Goal: Task Accomplishment & Management: Complete application form

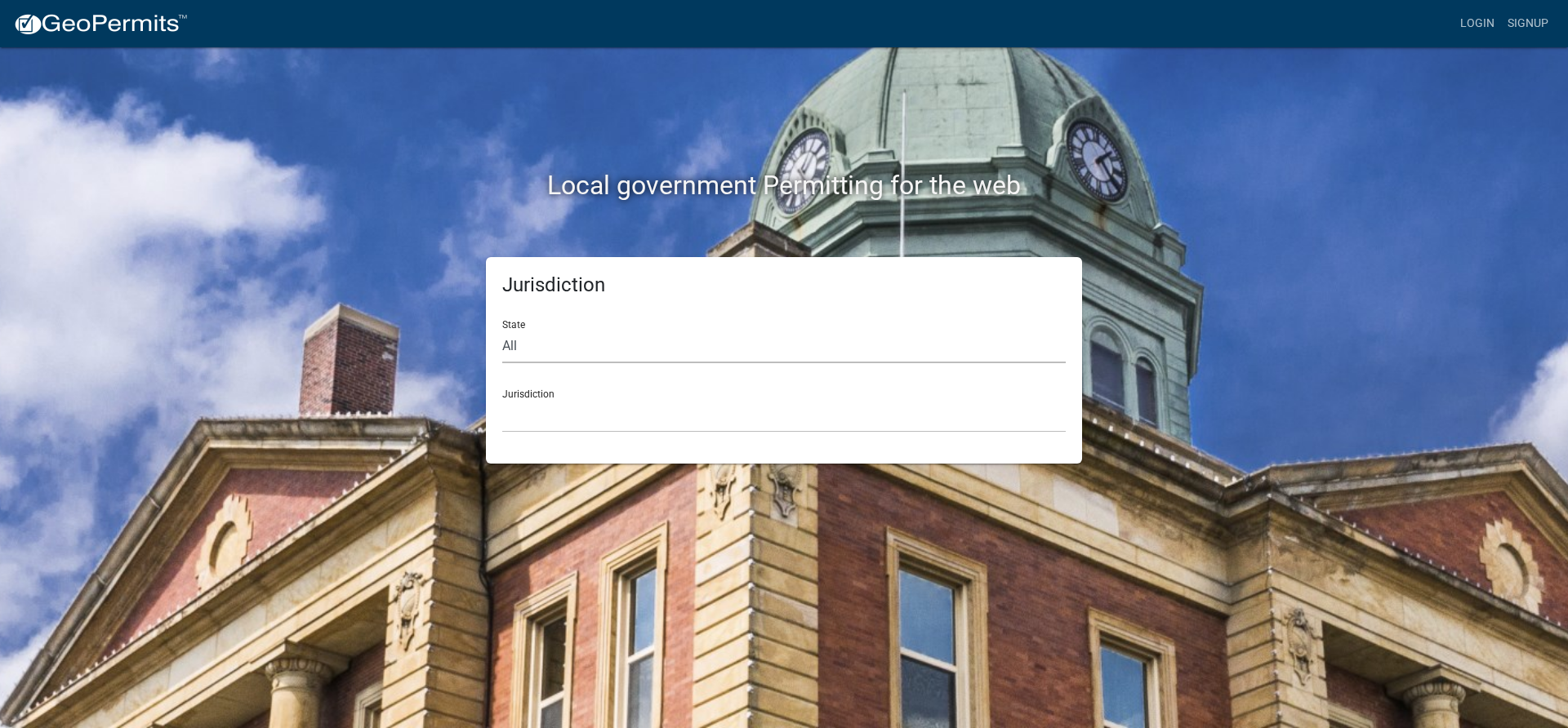
click at [542, 346] on select "All Colorado Georgia Indiana Iowa Kansas Minnesota Ohio South Carolina Wisconsin" at bounding box center [784, 347] width 564 height 33
select select "Minnesota"
click at [502, 330] on select "All Colorado Georgia Indiana Iowa Kansas Minnesota Ohio South Carolina Wisconsin" at bounding box center [784, 347] width 564 height 33
click at [525, 392] on div "Jurisdiction Becker County, Minnesota Benton County, Minnesota Carlton County, …" at bounding box center [784, 404] width 564 height 57
click at [541, 394] on div "Jurisdiction Becker County, Minnesota Benton County, Minnesota Carlton County, …" at bounding box center [784, 404] width 564 height 57
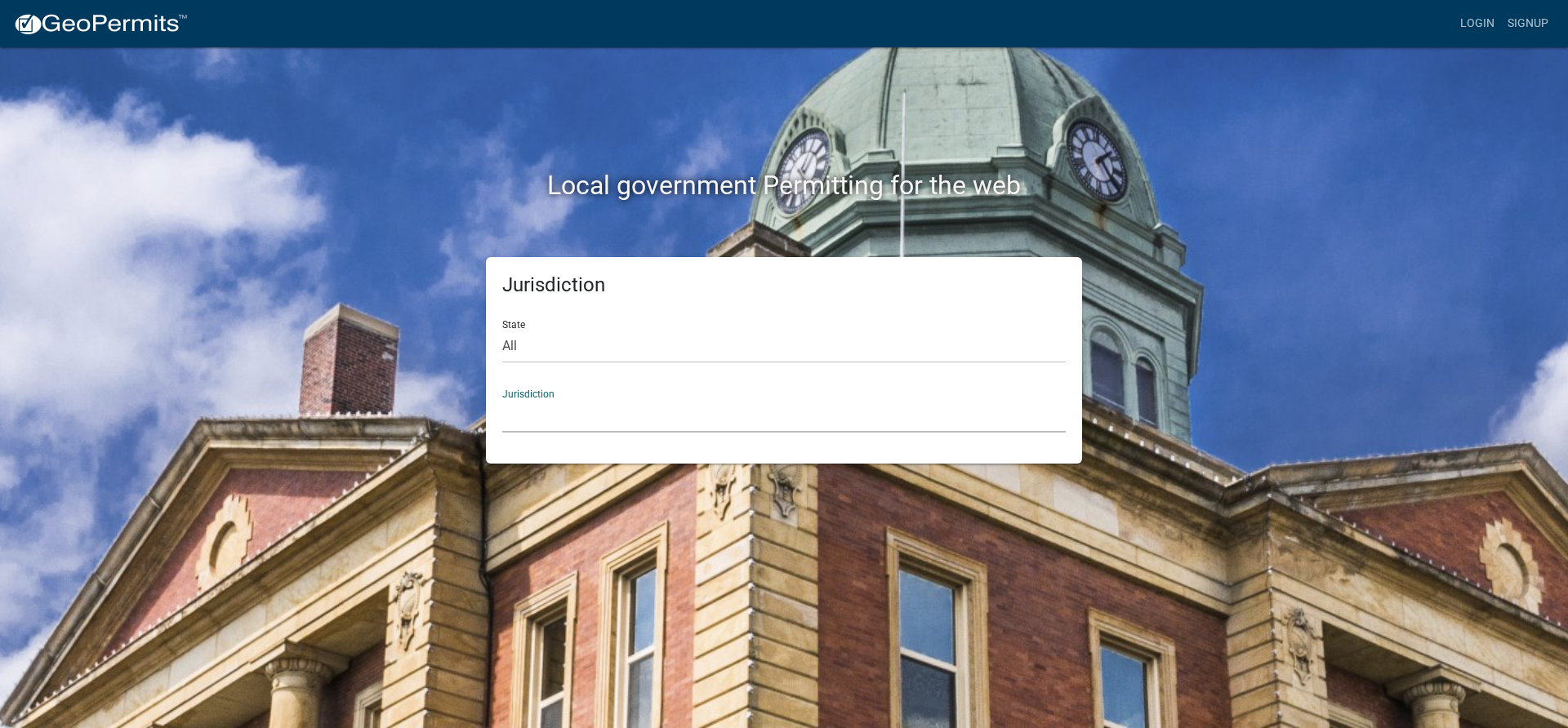
click at [538, 410] on select "Becker County, Minnesota Benton County, Minnesota Carlton County, Minnesota Cit…" at bounding box center [784, 416] width 564 height 33
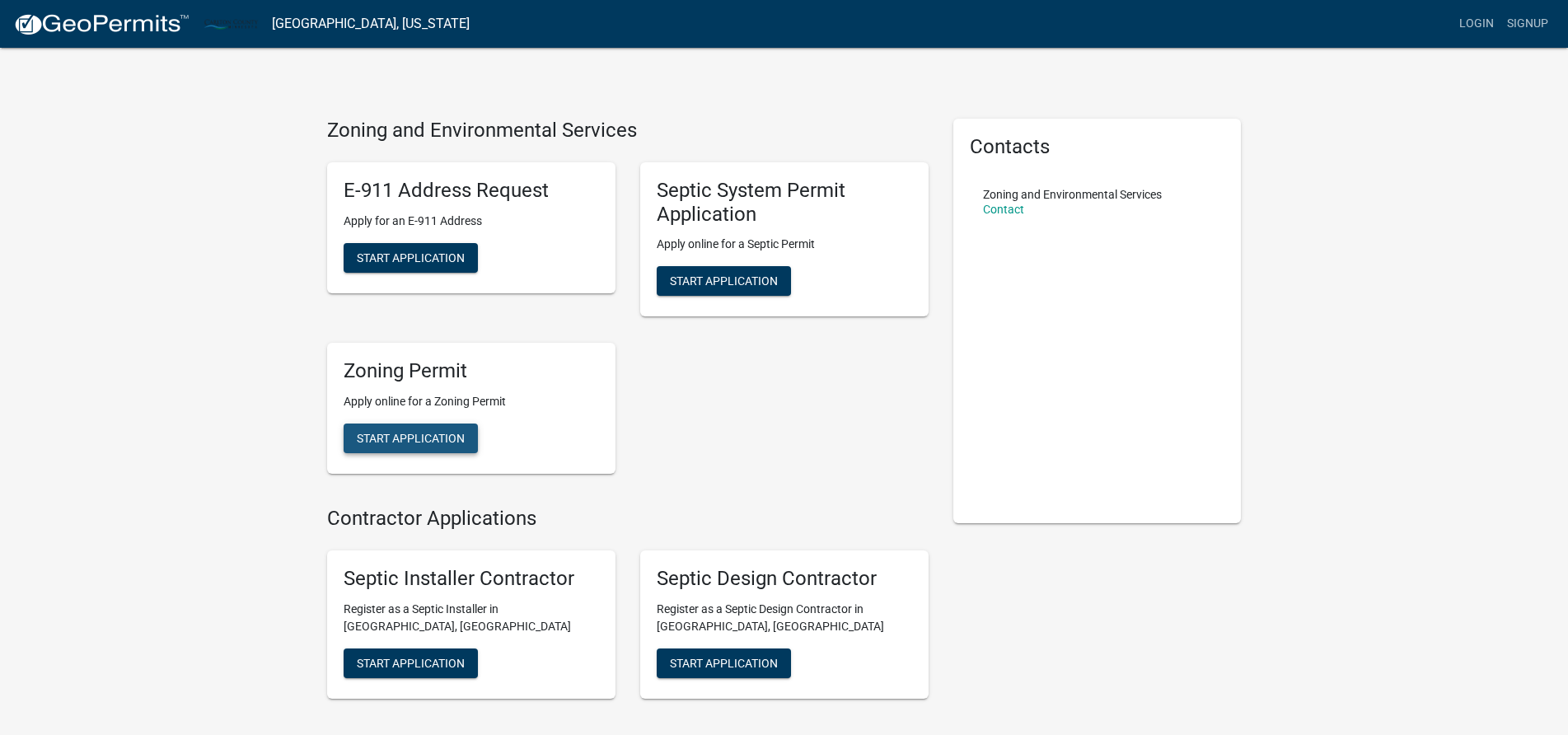
click at [394, 437] on span "Start Application" at bounding box center [410, 438] width 108 height 13
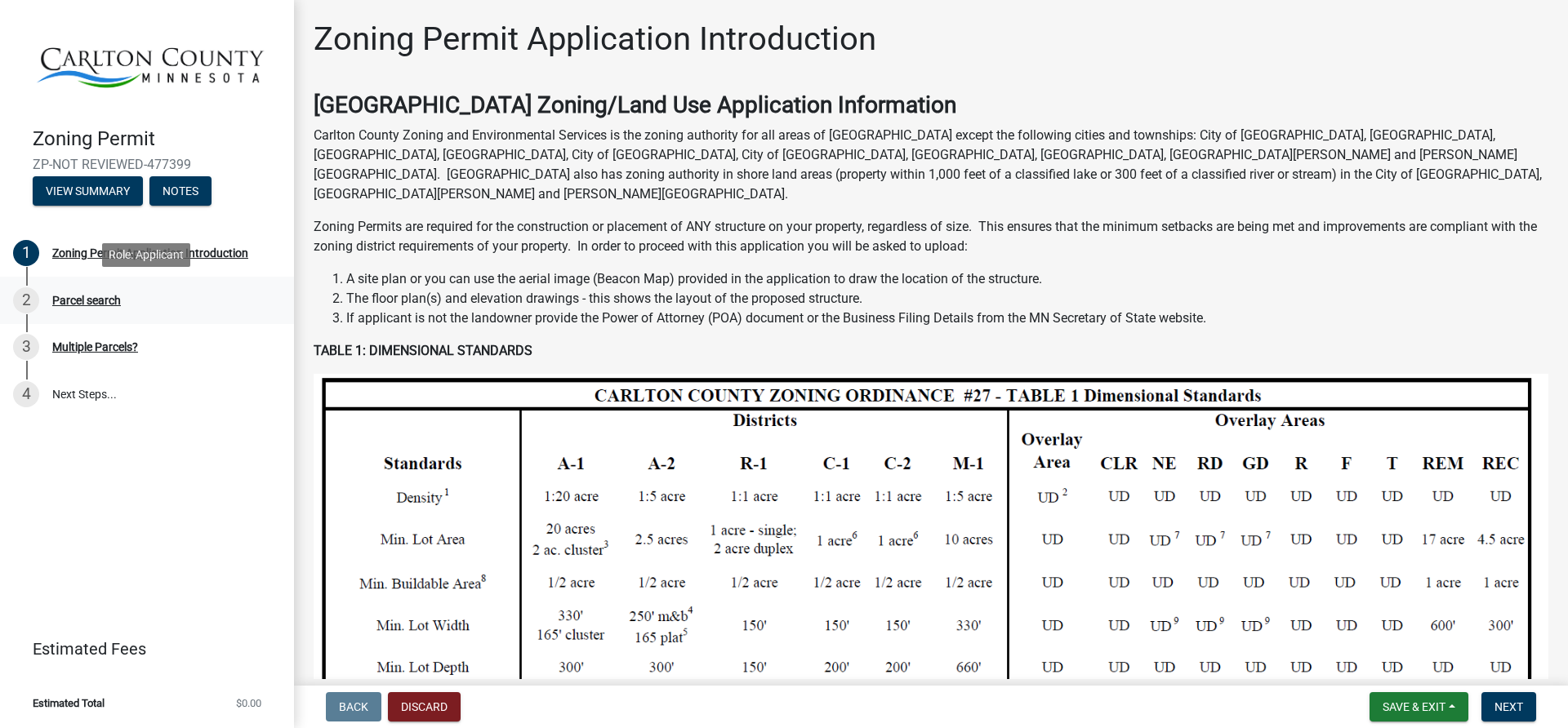
click at [91, 298] on div "Parcel search" at bounding box center [86, 300] width 69 height 11
click at [73, 295] on div "Parcel search" at bounding box center [86, 300] width 69 height 11
click at [184, 250] on div "Zoning Permit Application Introduction" at bounding box center [150, 253] width 196 height 11
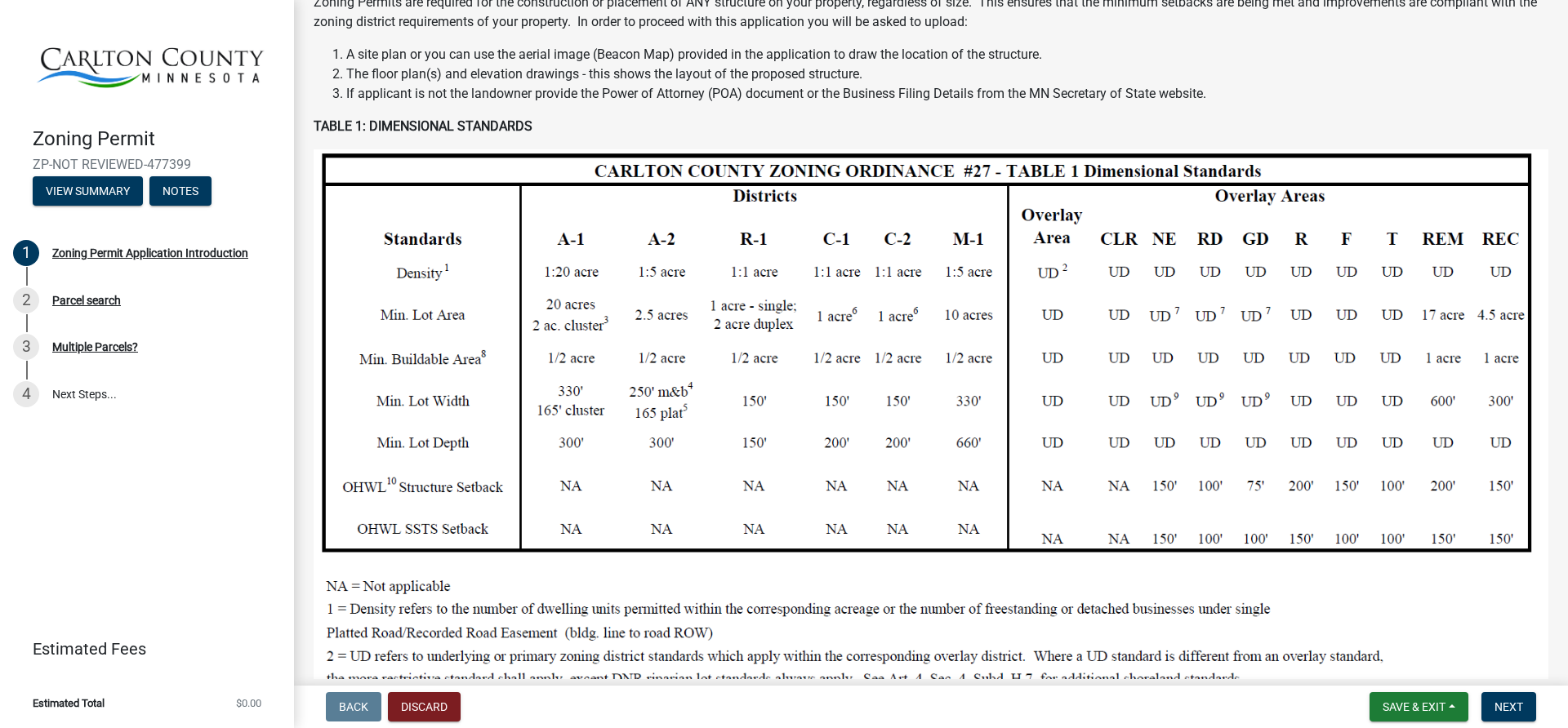
scroll to position [490, 0]
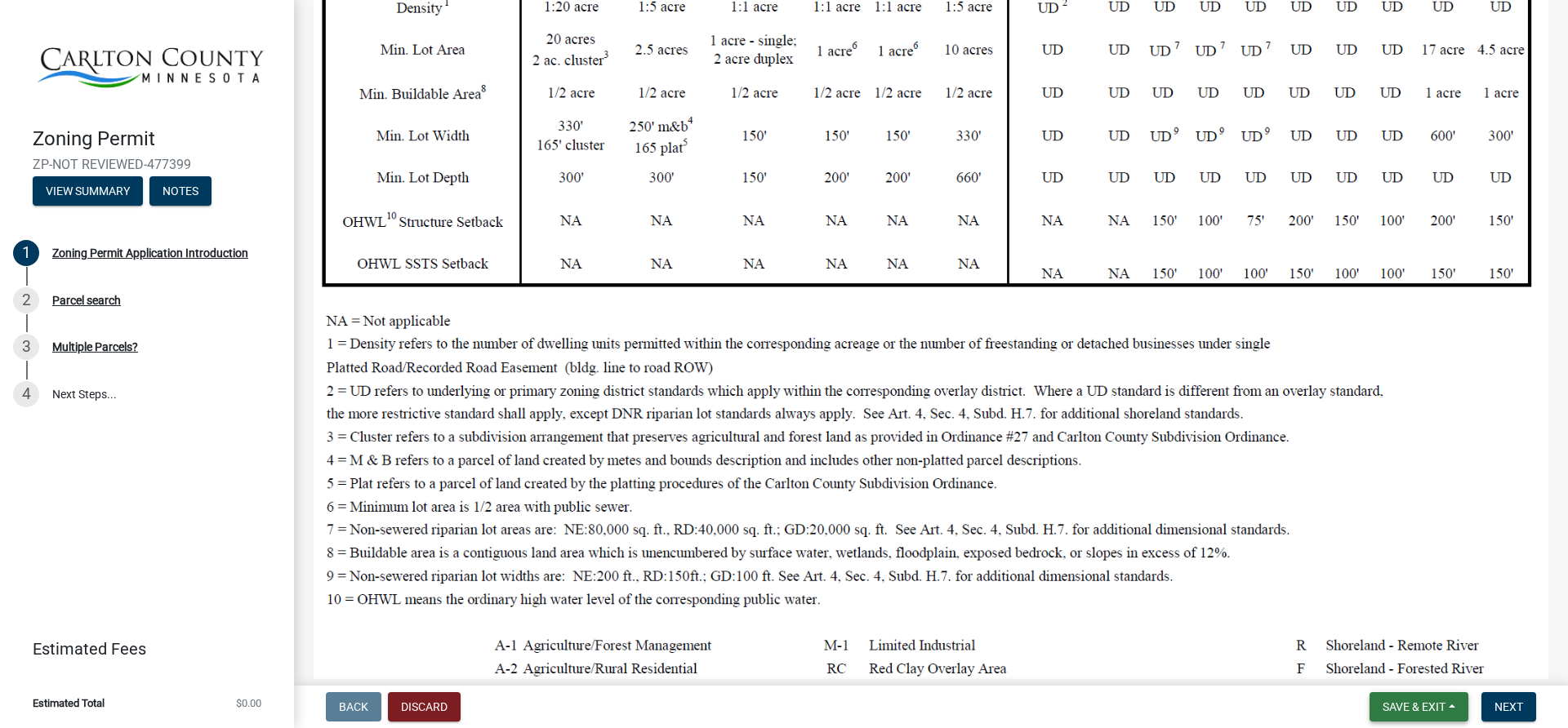
click at [1432, 708] on span "Save & Exit" at bounding box center [1414, 707] width 63 height 13
click at [1372, 621] on button "Save" at bounding box center [1402, 625] width 130 height 39
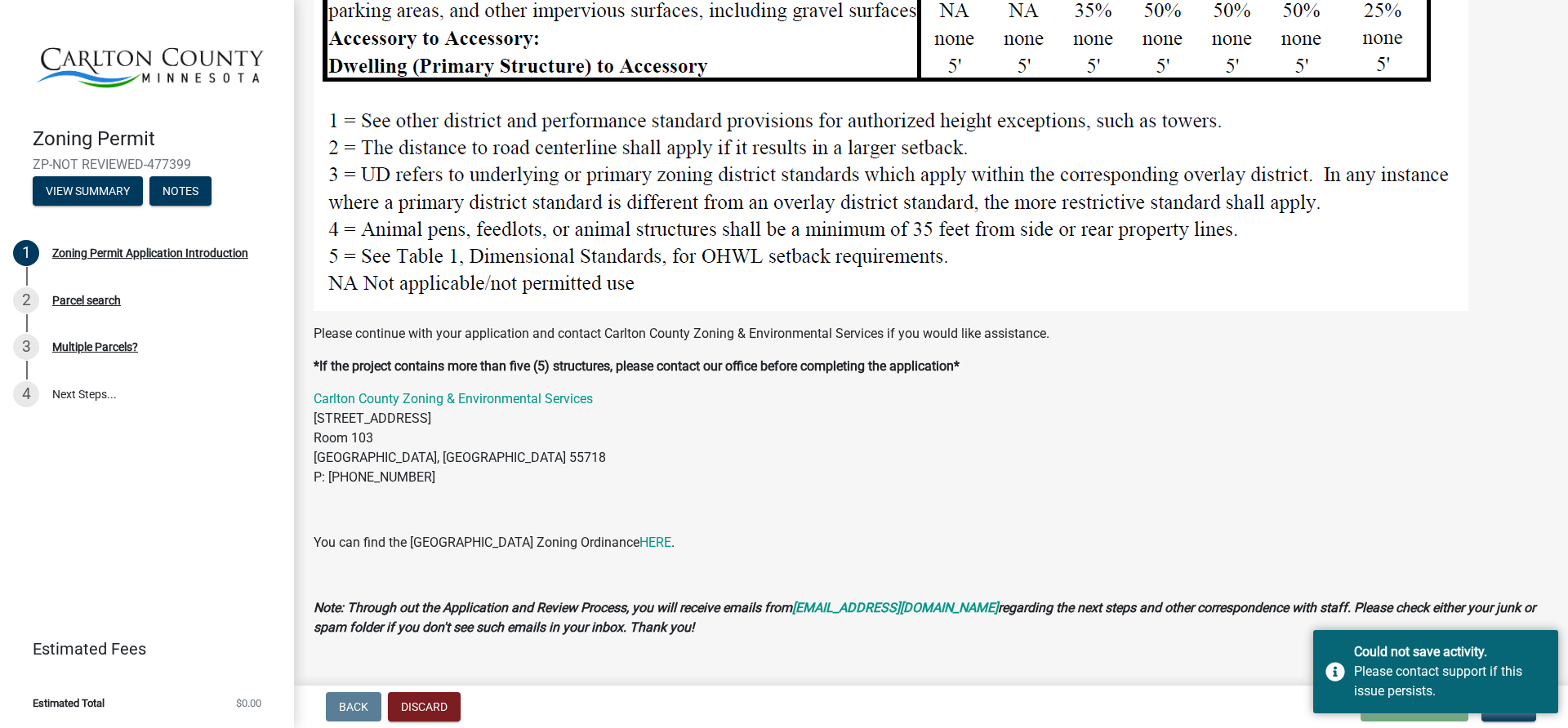
scroll to position [2066, 0]
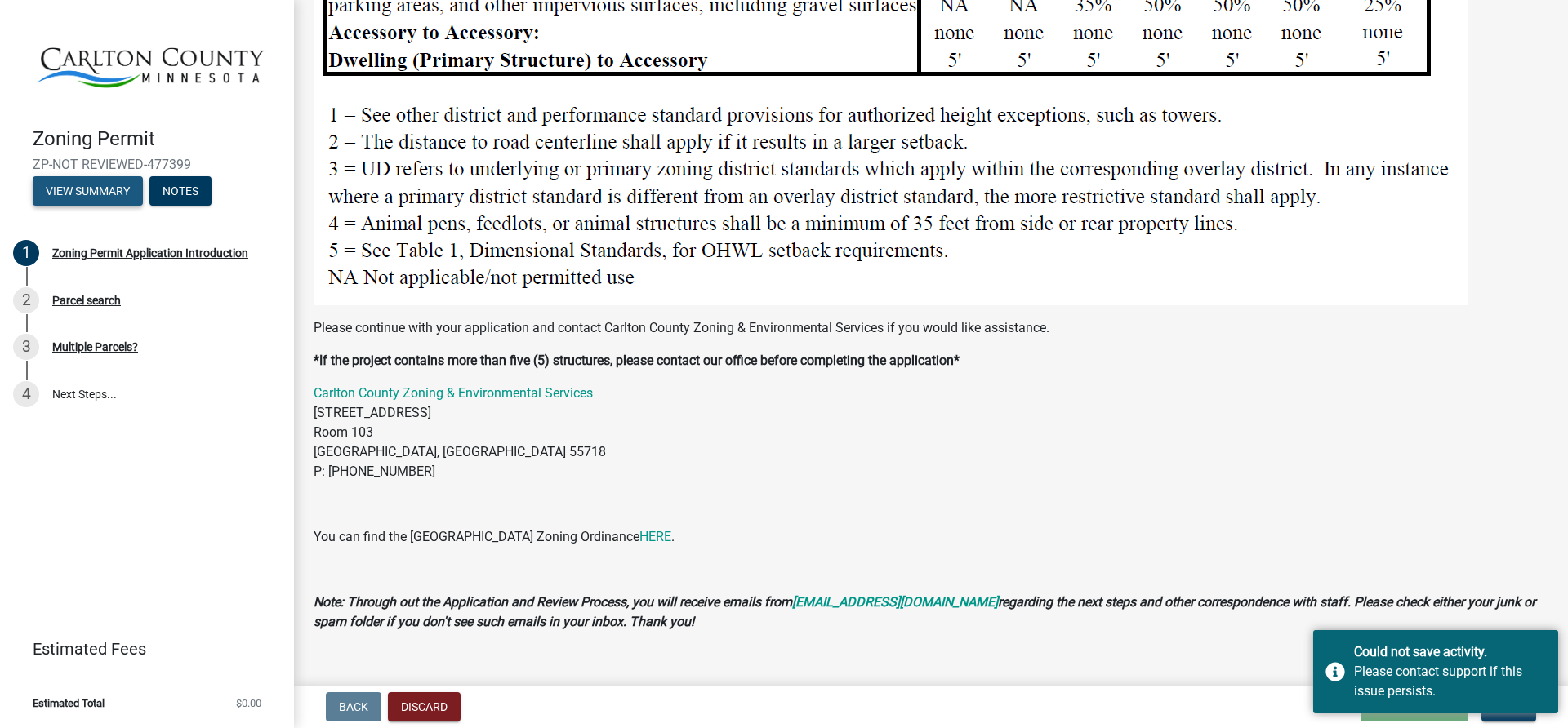
click at [120, 192] on button "View Summary" at bounding box center [87, 192] width 111 height 30
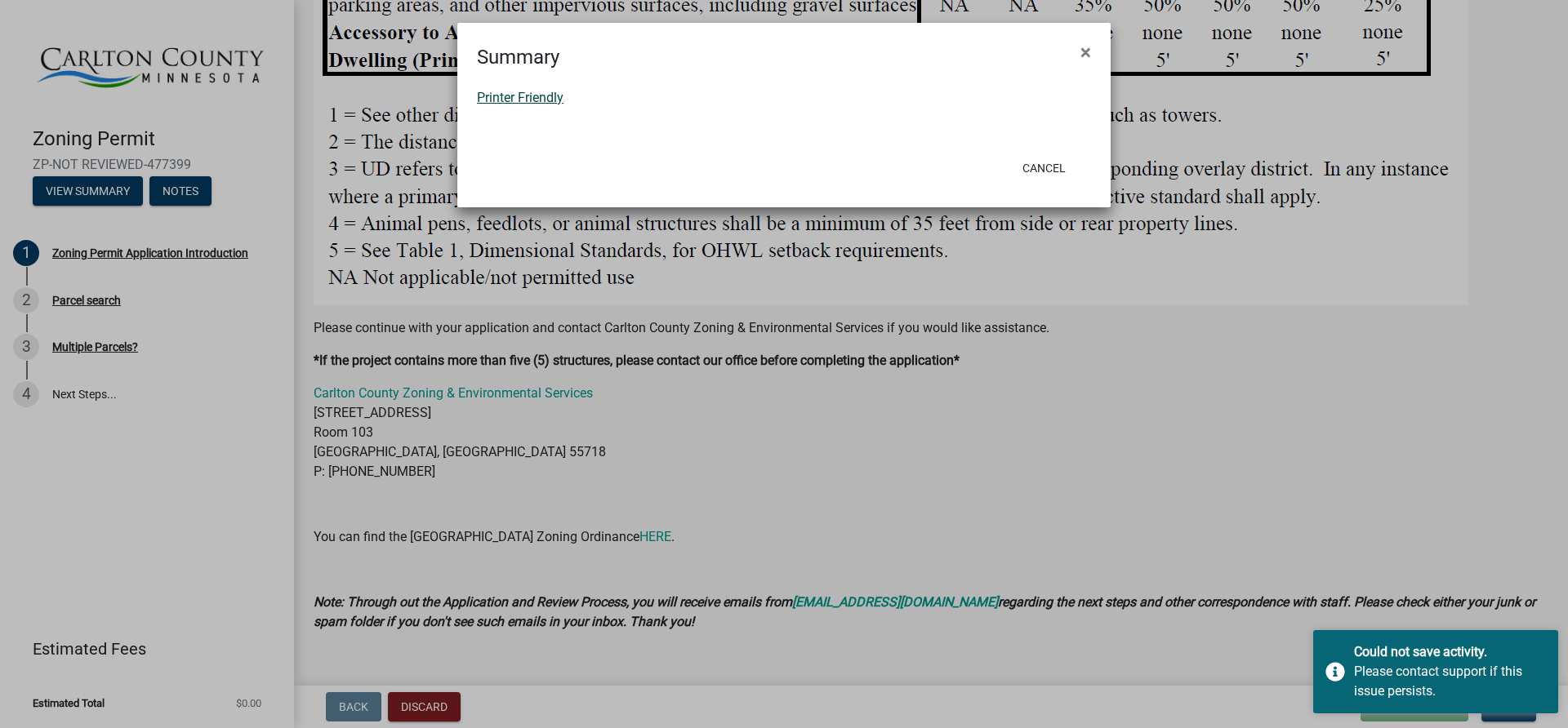
click at [537, 93] on link "Printer Friendly" at bounding box center [520, 98] width 86 height 16
click at [1087, 50] on span "×" at bounding box center [1085, 52] width 10 height 23
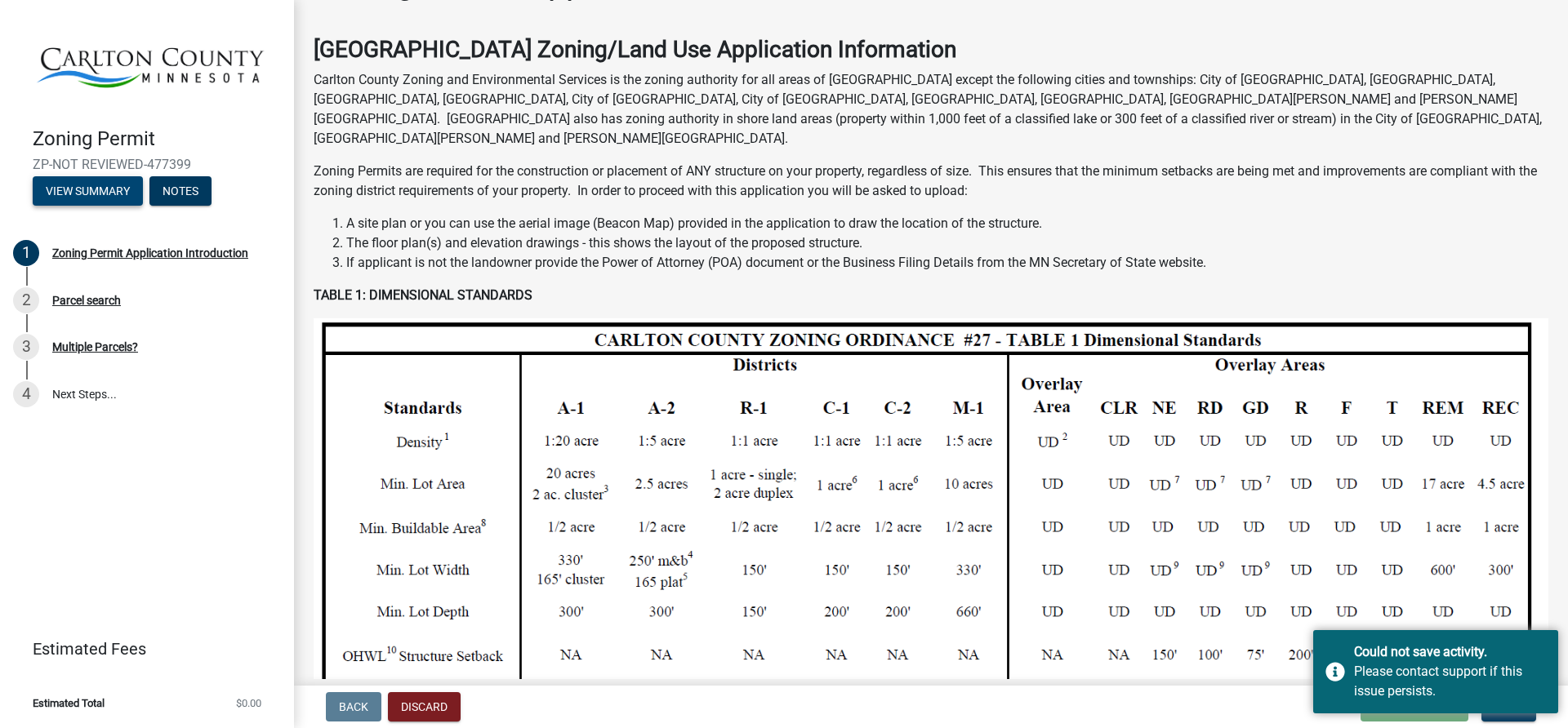
scroll to position [0, 0]
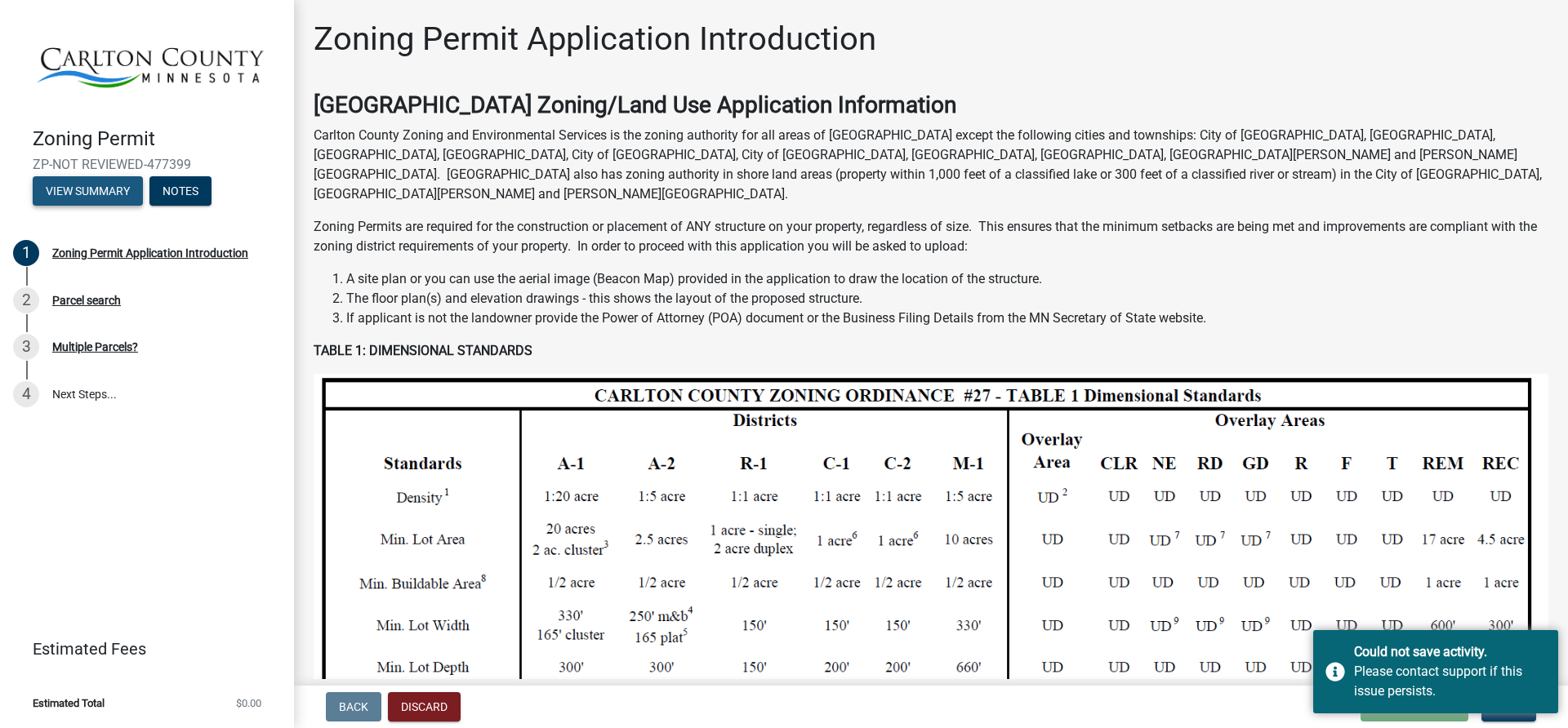
click at [102, 187] on button "View Summary" at bounding box center [87, 192] width 111 height 30
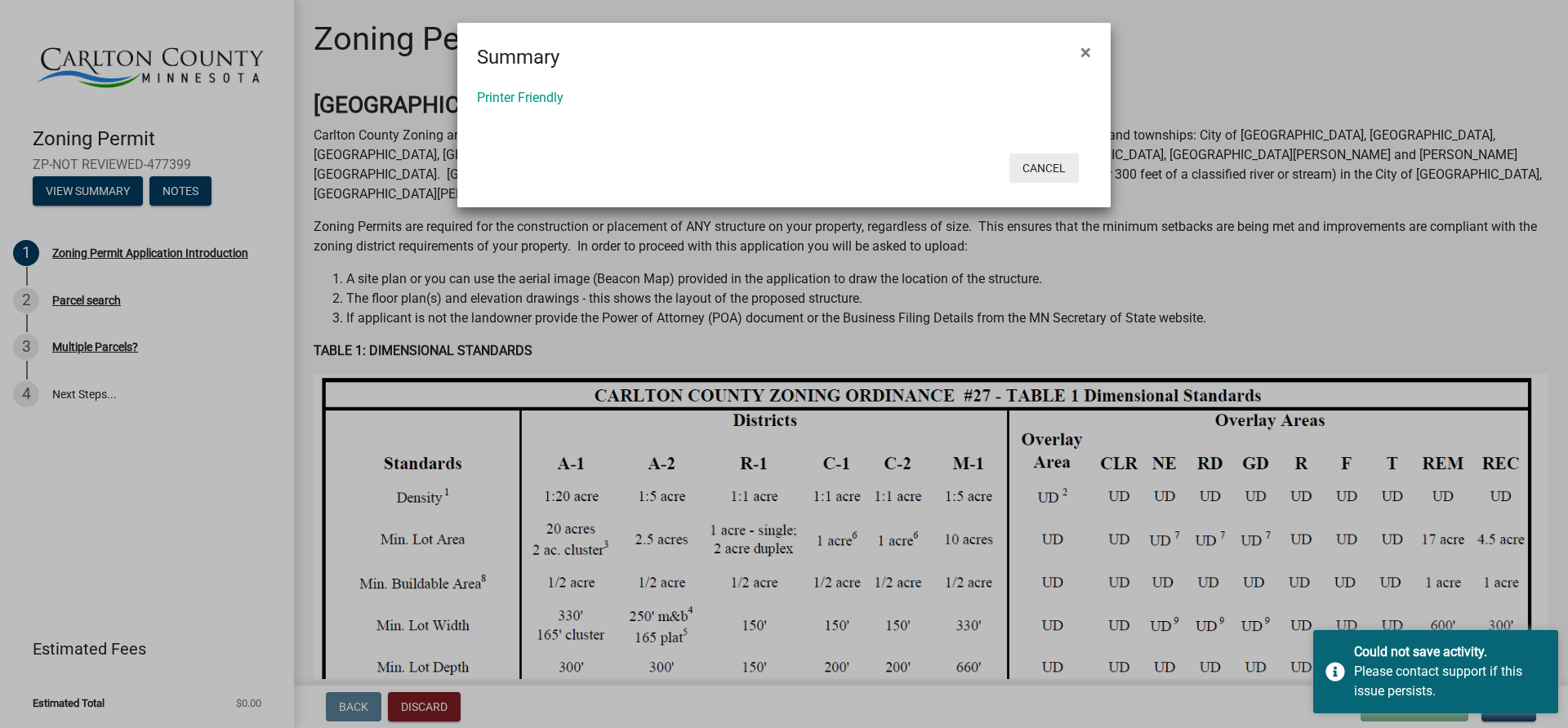
click at [1038, 165] on button "Cancel" at bounding box center [1043, 168] width 70 height 30
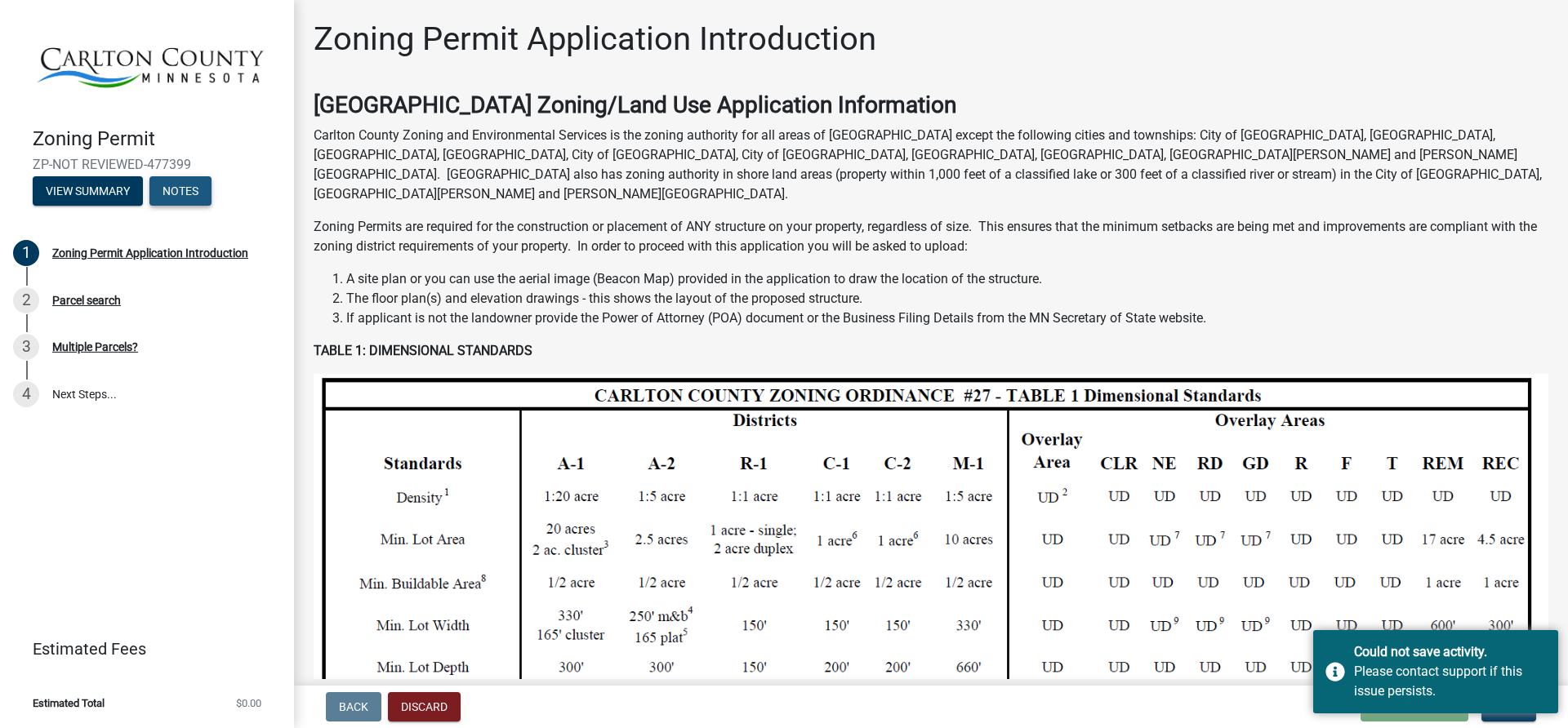
click at [186, 187] on button "Notes" at bounding box center [180, 192] width 62 height 30
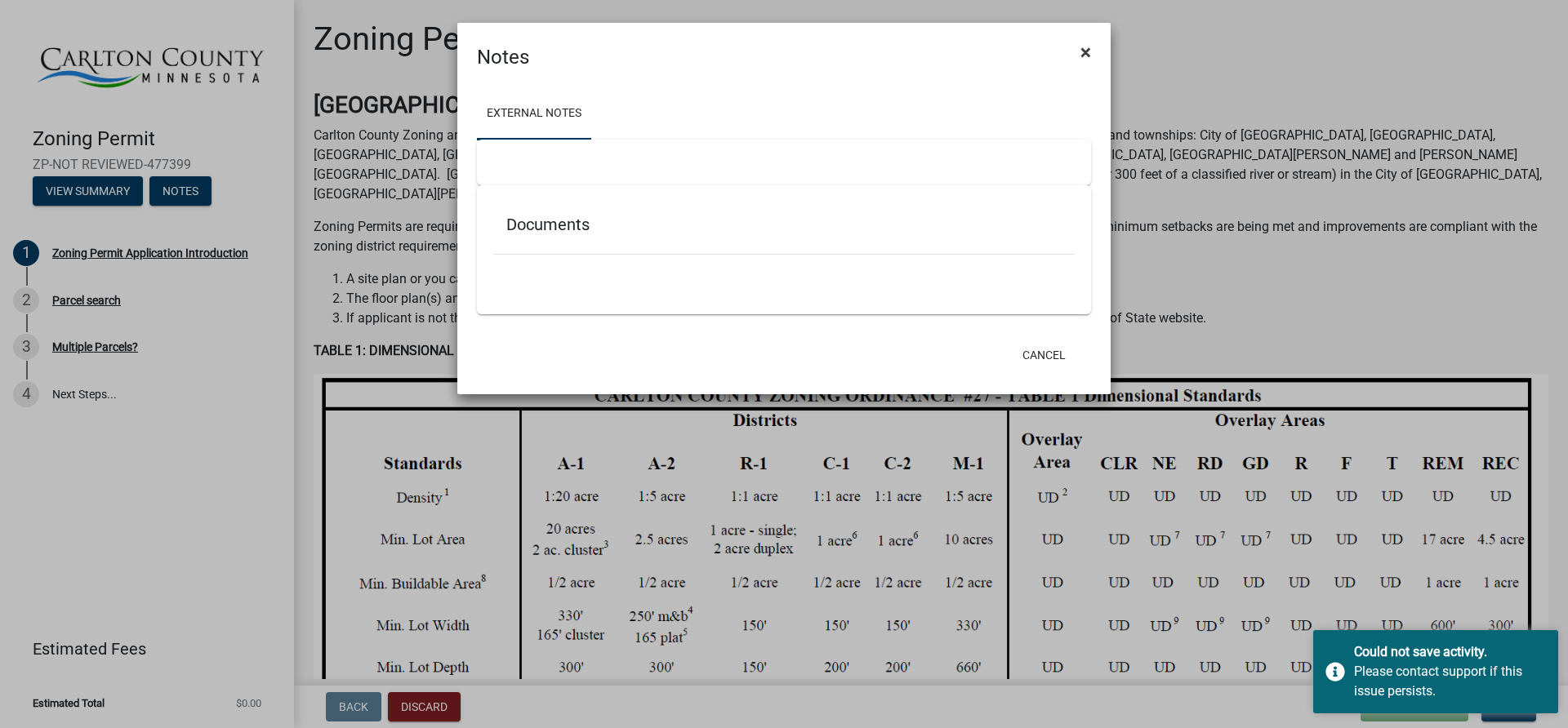
click at [1084, 44] on span "×" at bounding box center [1085, 52] width 10 height 23
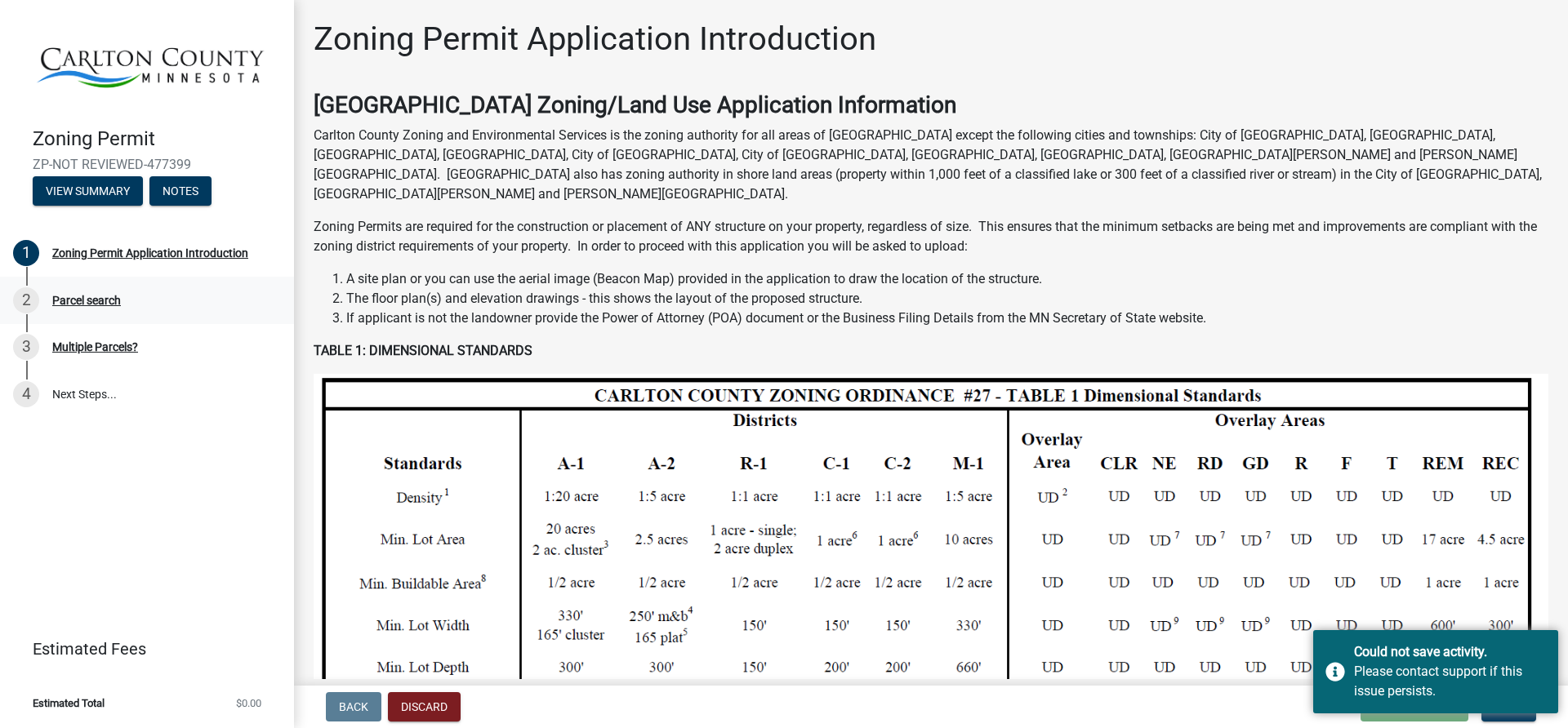
click at [90, 295] on div "Parcel search" at bounding box center [86, 300] width 69 height 11
click at [27, 302] on div "2" at bounding box center [26, 300] width 26 height 26
click at [100, 344] on div "Multiple Parcels?" at bounding box center [95, 347] width 86 height 11
click at [78, 386] on link "4 Next Steps..." at bounding box center [147, 394] width 294 height 47
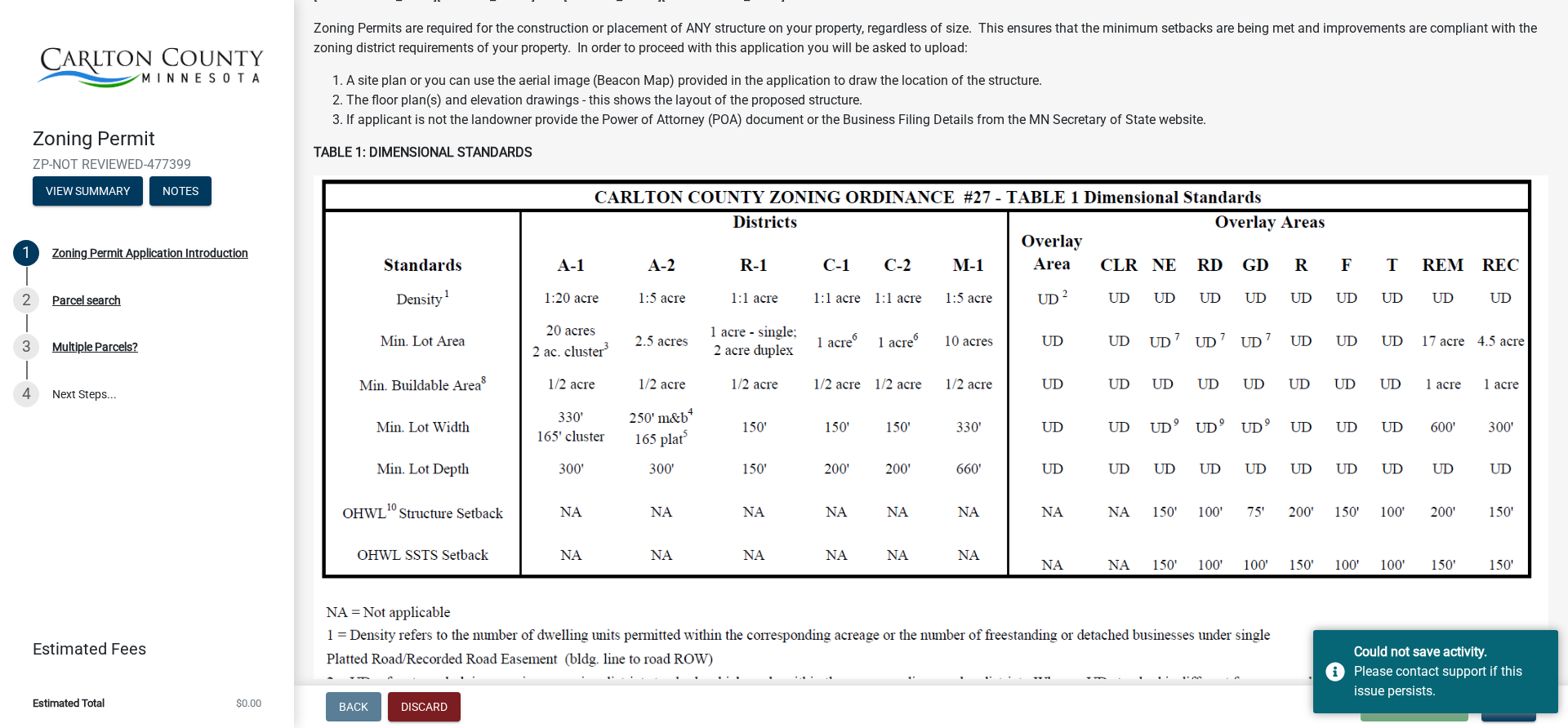
scroll to position [326, 0]
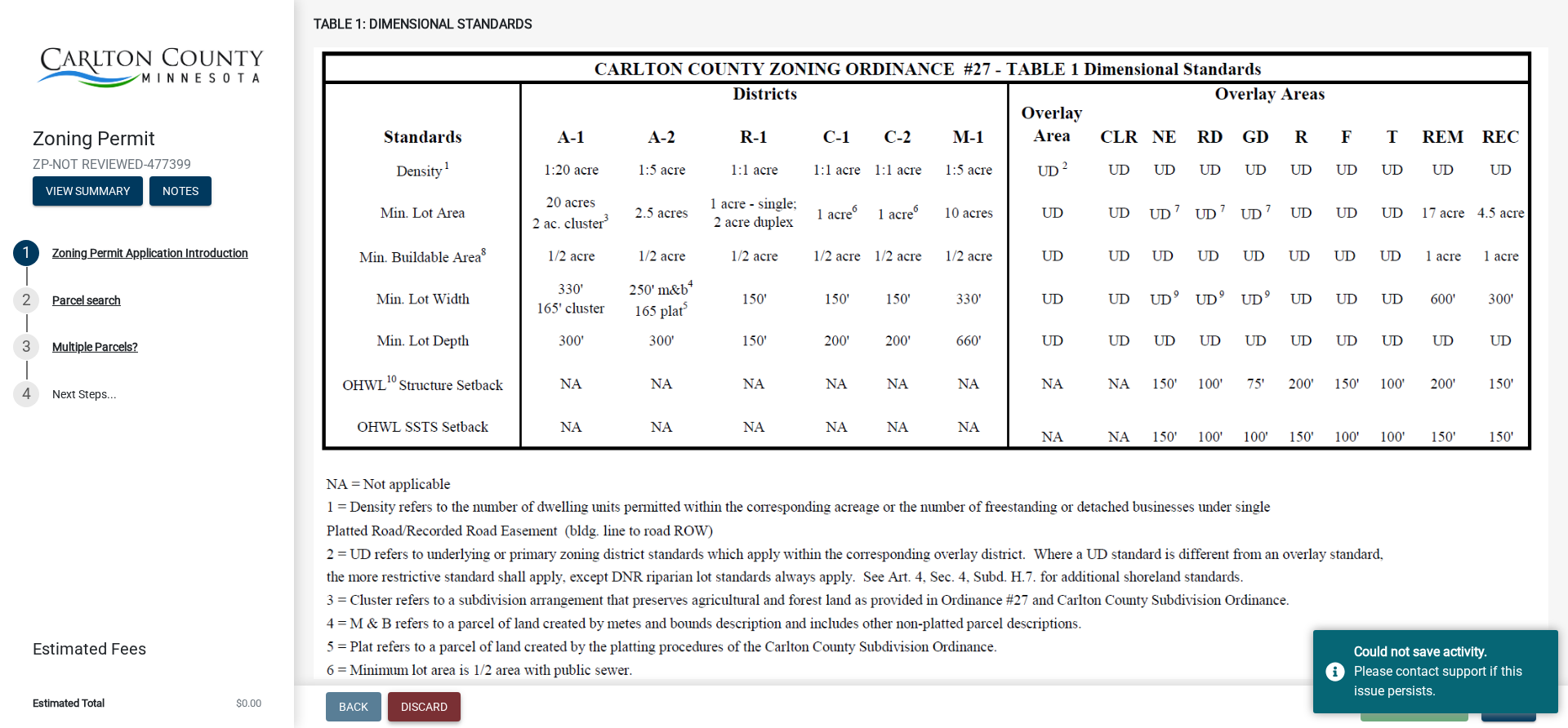
click at [425, 708] on button "Discard" at bounding box center [424, 708] width 73 height 30
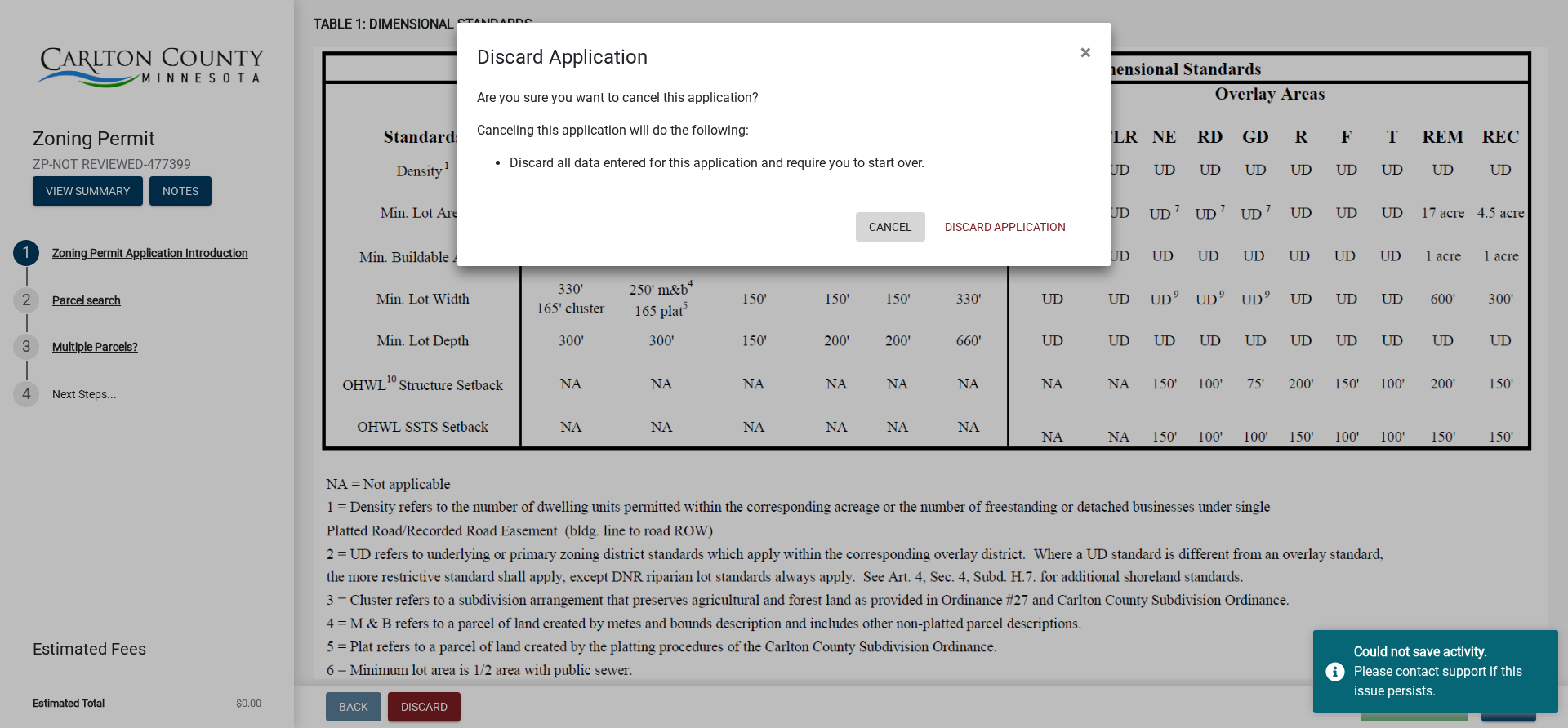
click at [895, 224] on button "Cancel" at bounding box center [890, 227] width 70 height 30
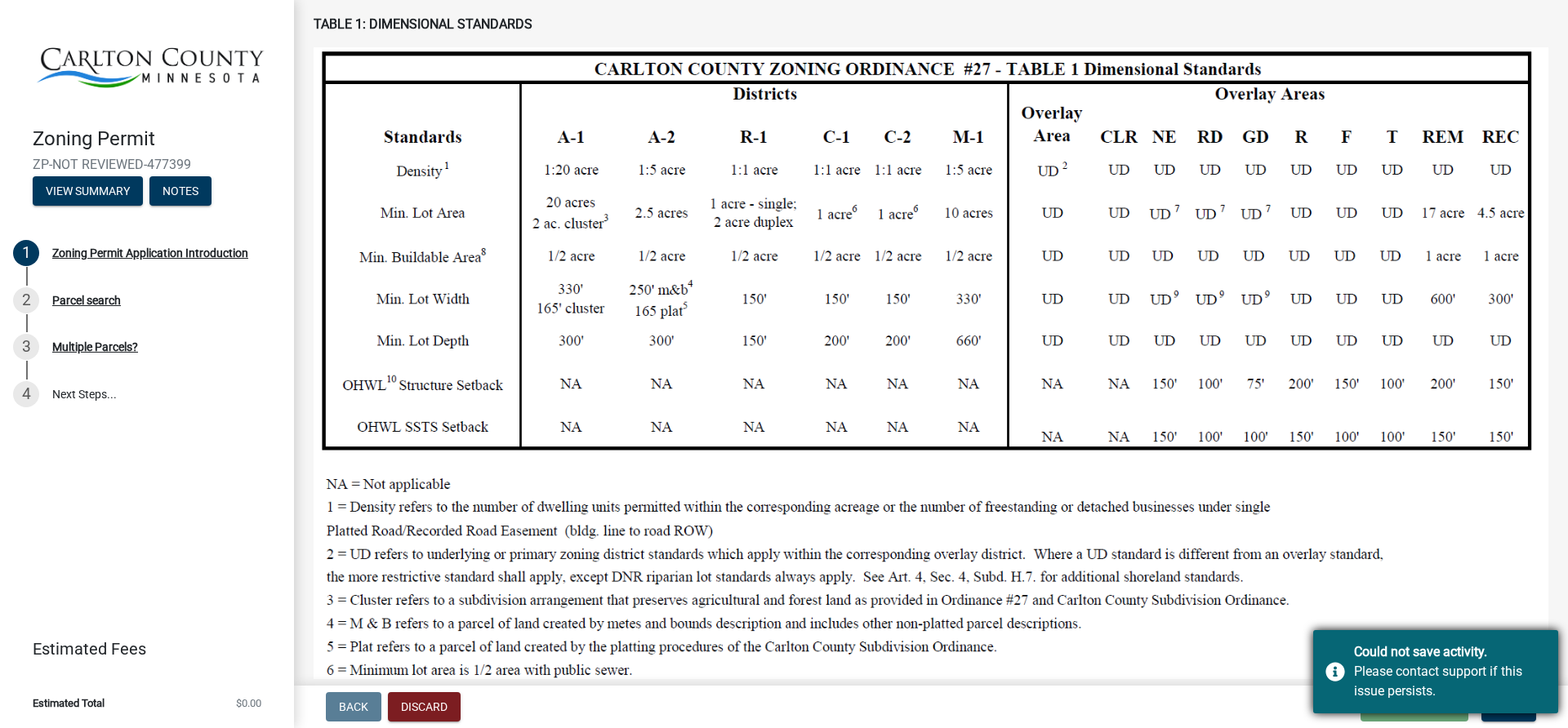
click at [1406, 679] on div "Please contact support if this issue persists." at bounding box center [1450, 682] width 192 height 39
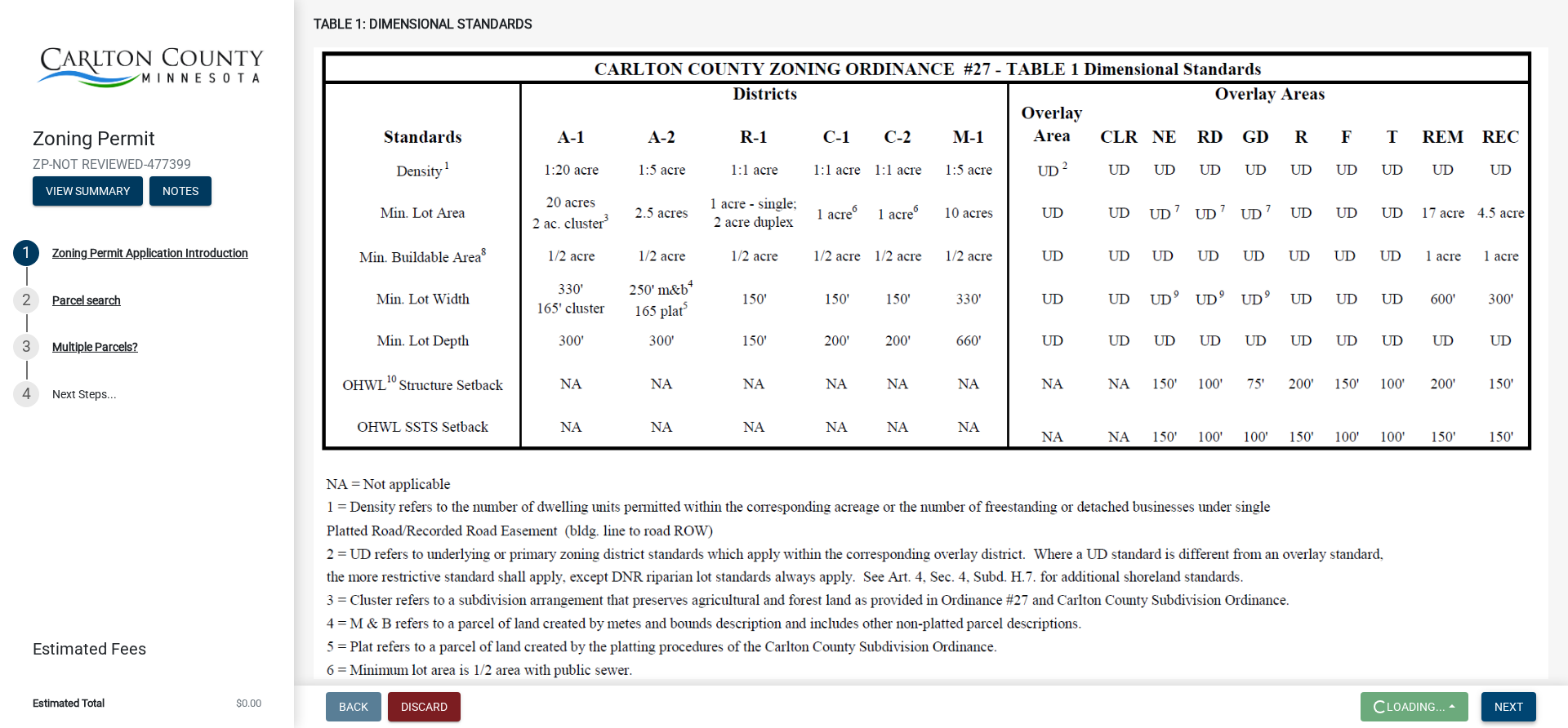
click at [1515, 708] on span "Next" at bounding box center [1508, 707] width 29 height 13
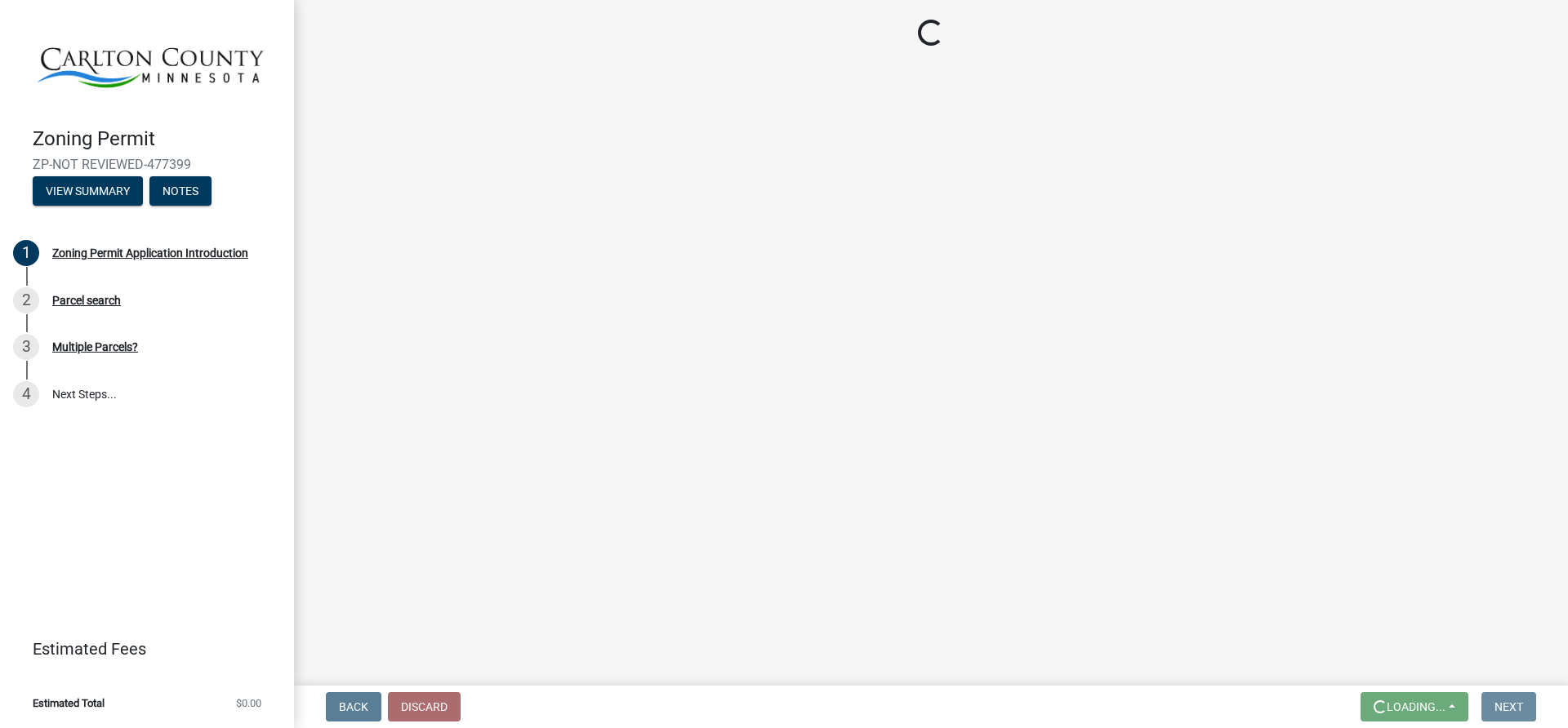
scroll to position [0, 0]
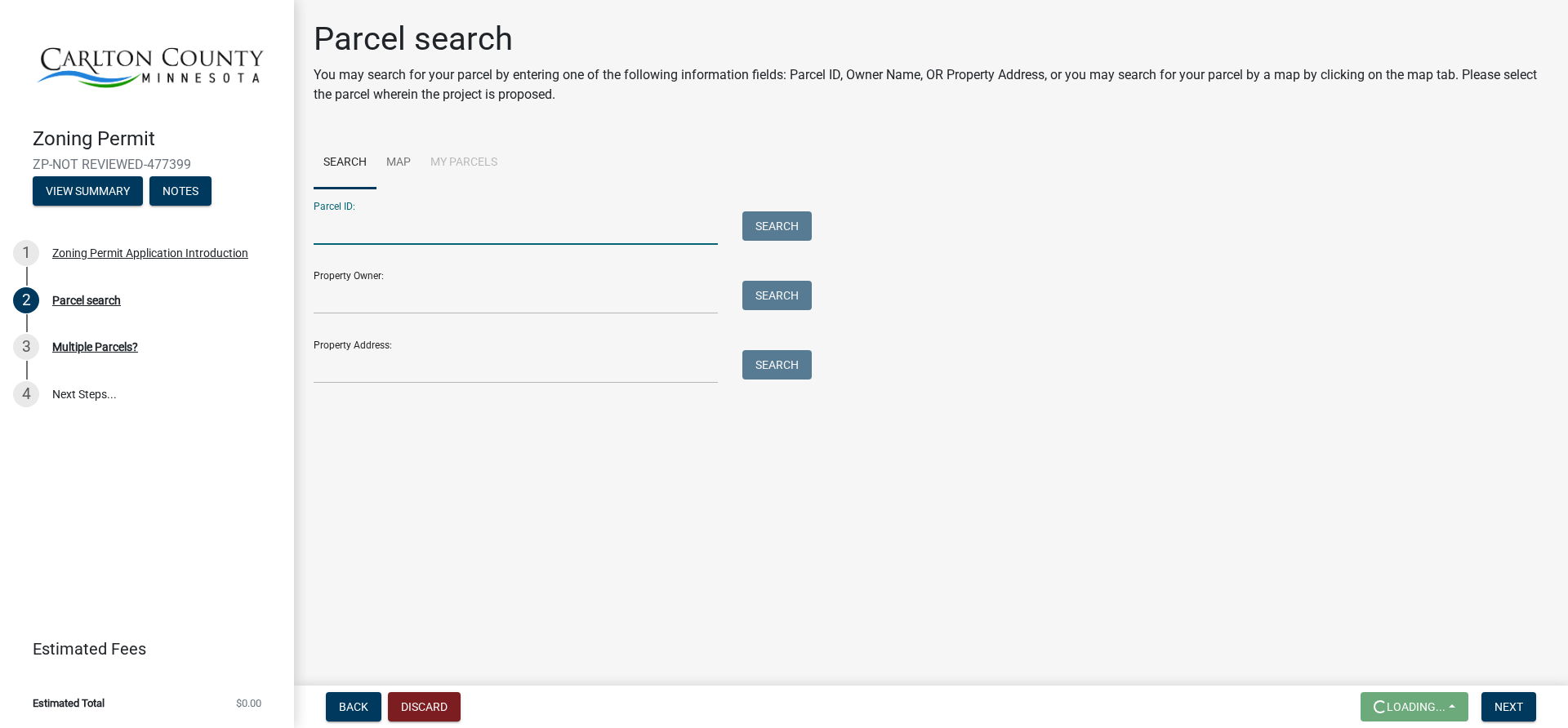
click at [344, 230] on input "Parcel ID:" at bounding box center [515, 228] width 405 height 33
type input "45-036-1420"
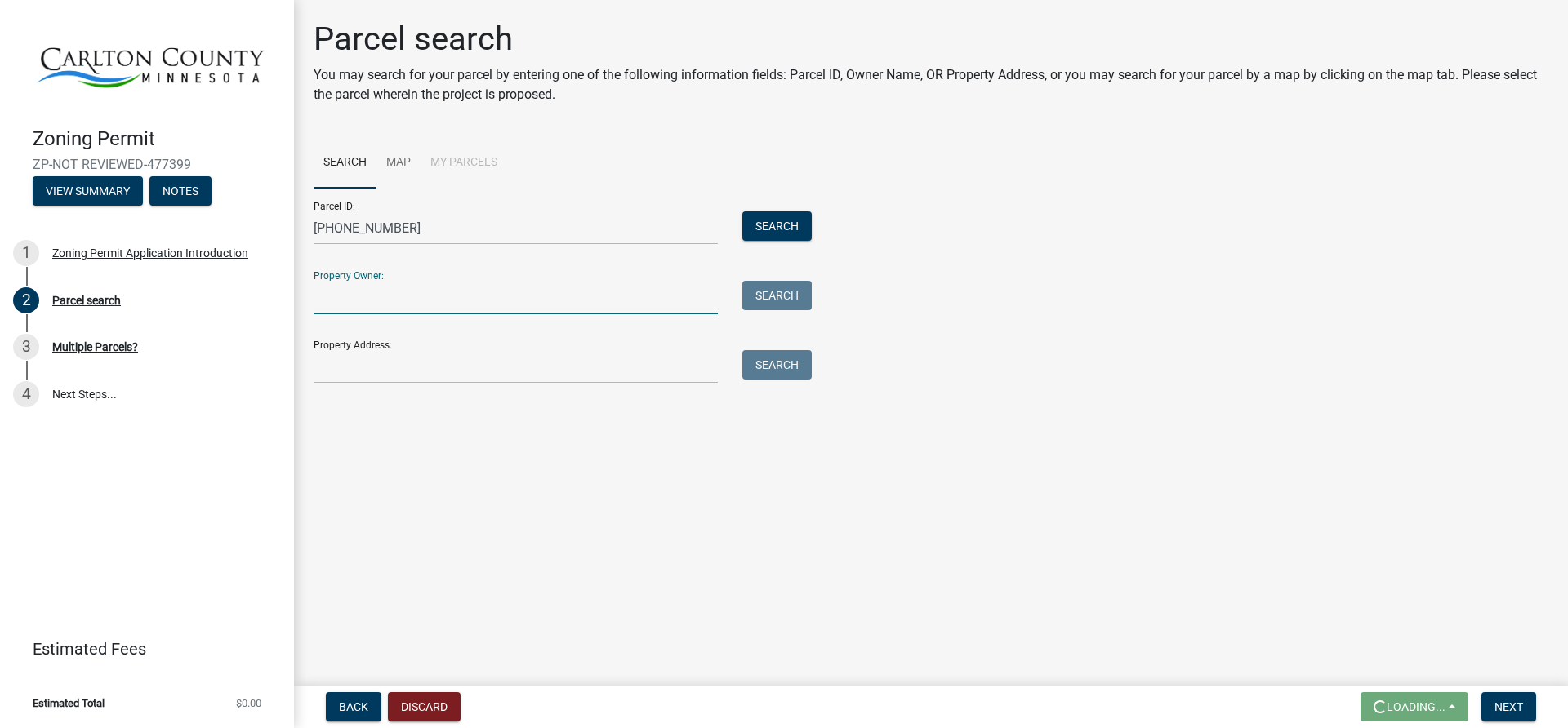
click at [621, 295] on input "Property Owner:" at bounding box center [515, 298] width 405 height 33
type input "Roger Hurd"
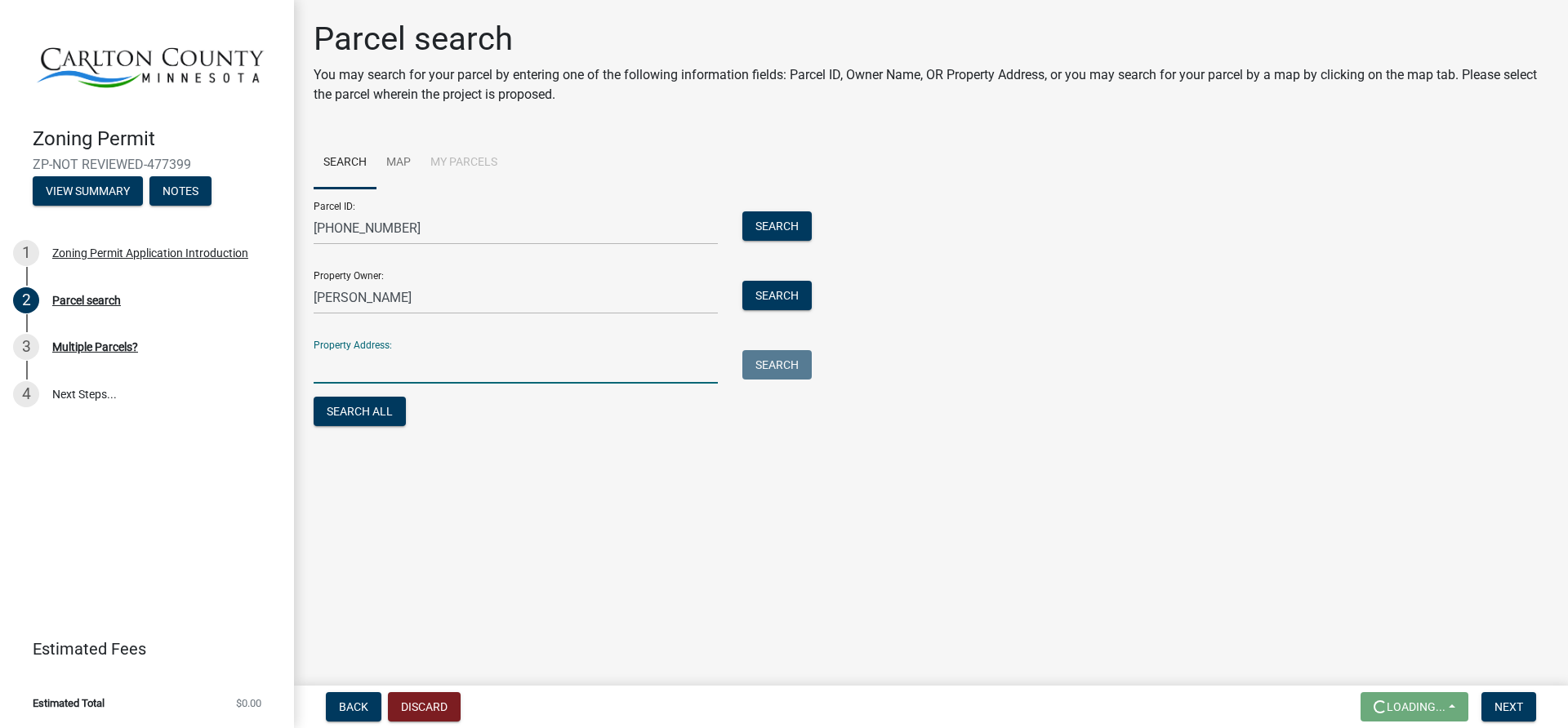
click at [436, 352] on input "Property Address:" at bounding box center [515, 367] width 405 height 33
type input "2169 Schelinder Rd. Carlton, MN. 55718"
click at [363, 404] on button "Search All" at bounding box center [359, 412] width 92 height 30
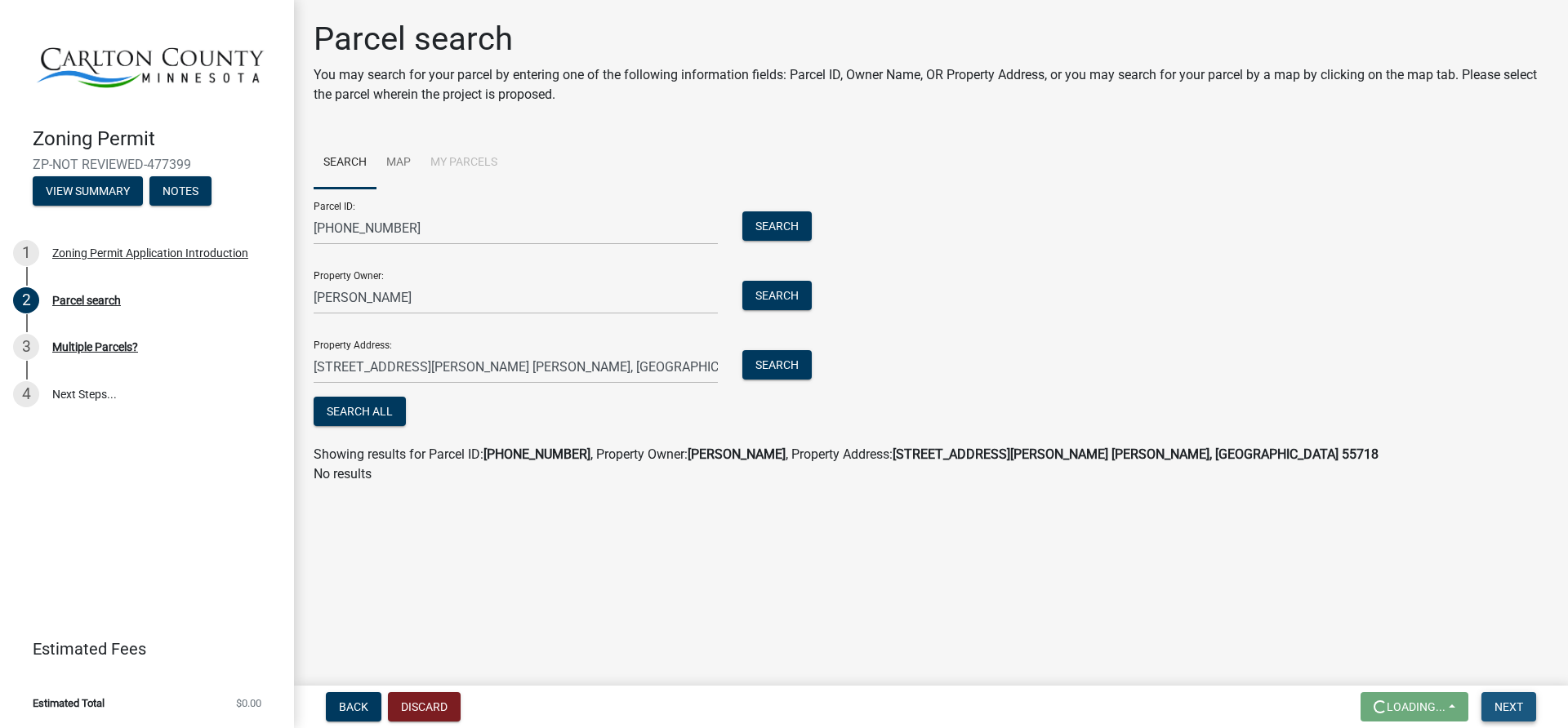
click at [1513, 705] on span "Next" at bounding box center [1508, 707] width 29 height 13
click at [1523, 706] on button "Next" at bounding box center [1508, 708] width 55 height 30
click at [367, 408] on button "Search All" at bounding box center [359, 412] width 92 height 30
click at [1502, 706] on span "Next" at bounding box center [1508, 707] width 29 height 13
